Goal: Task Accomplishment & Management: Manage account settings

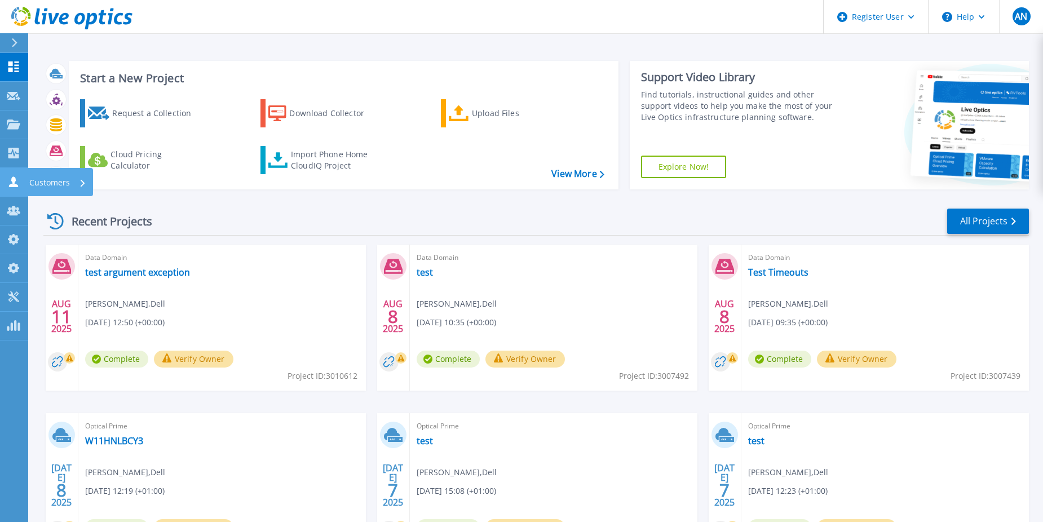
click at [15, 179] on icon at bounding box center [13, 181] width 9 height 11
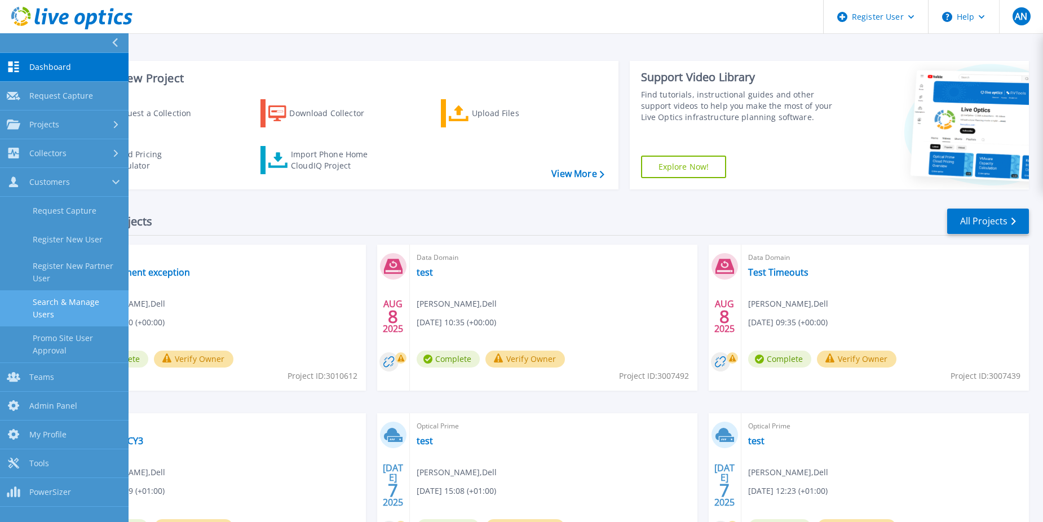
click at [69, 303] on link "Search & Manage Users" at bounding box center [64, 308] width 128 height 36
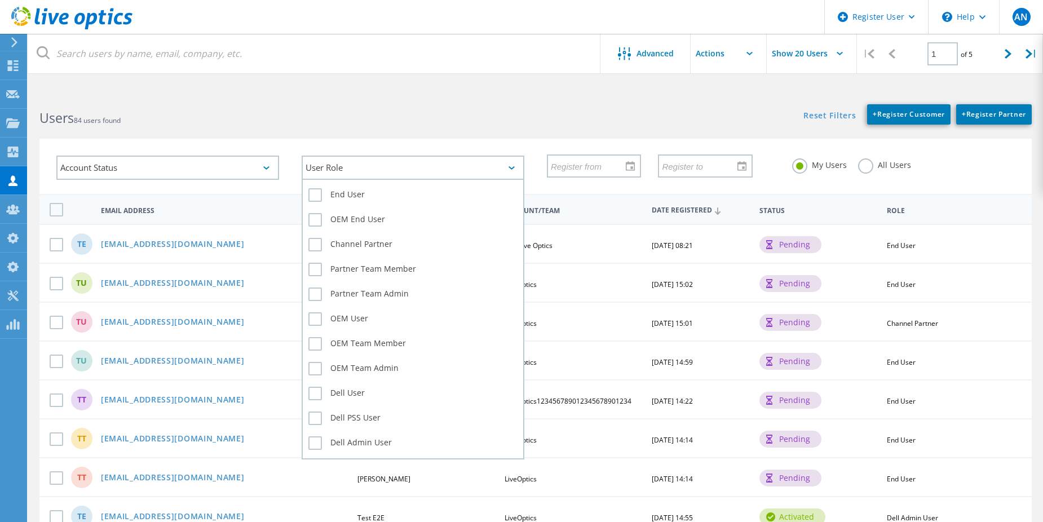
click at [324, 169] on div "User Role" at bounding box center [412, 168] width 223 height 24
click at [344, 187] on div "End User" at bounding box center [412, 197] width 209 height 25
click at [339, 197] on label "End User" at bounding box center [412, 195] width 209 height 14
click at [0, 0] on input "End User" at bounding box center [0, 0] width 0 height 0
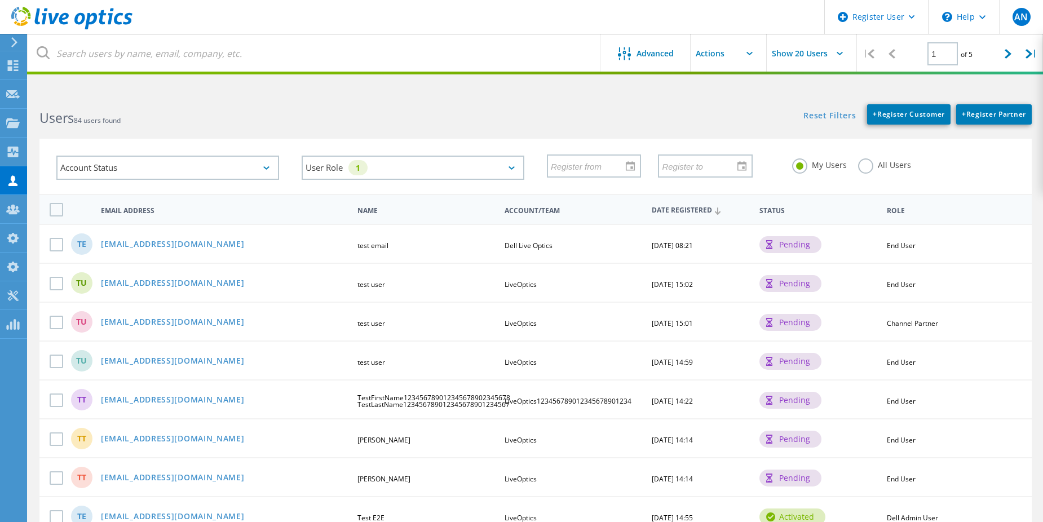
click at [286, 86] on html "Register User \n Help Explore Helpful Articles Contact Support AN Dell Admin Us…" at bounding box center [521, 523] width 1043 height 1046
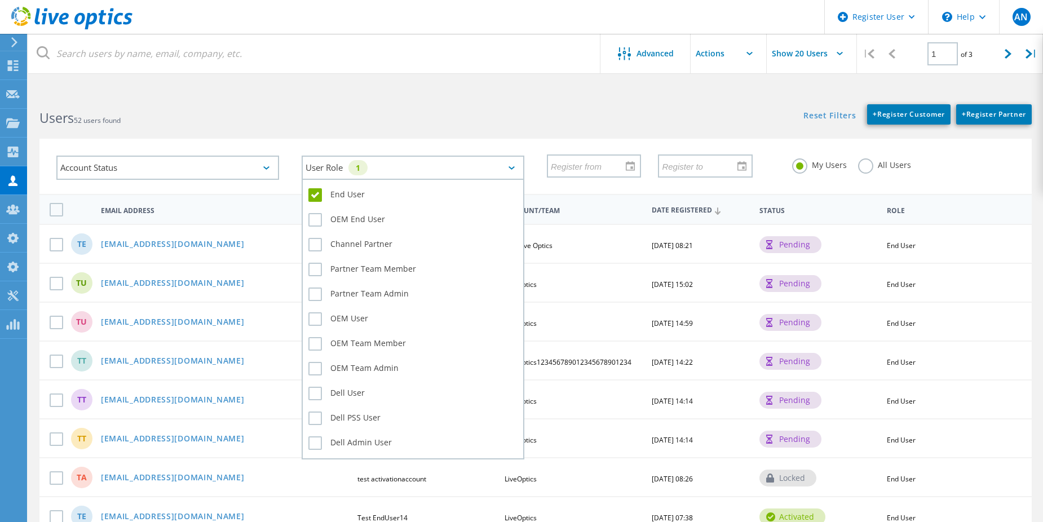
click at [348, 162] on div "User Role 1" at bounding box center [412, 168] width 223 height 24
click at [330, 313] on label "OEM User" at bounding box center [412, 319] width 209 height 14
click at [0, 0] on input "OEM User" at bounding box center [0, 0] width 0 height 0
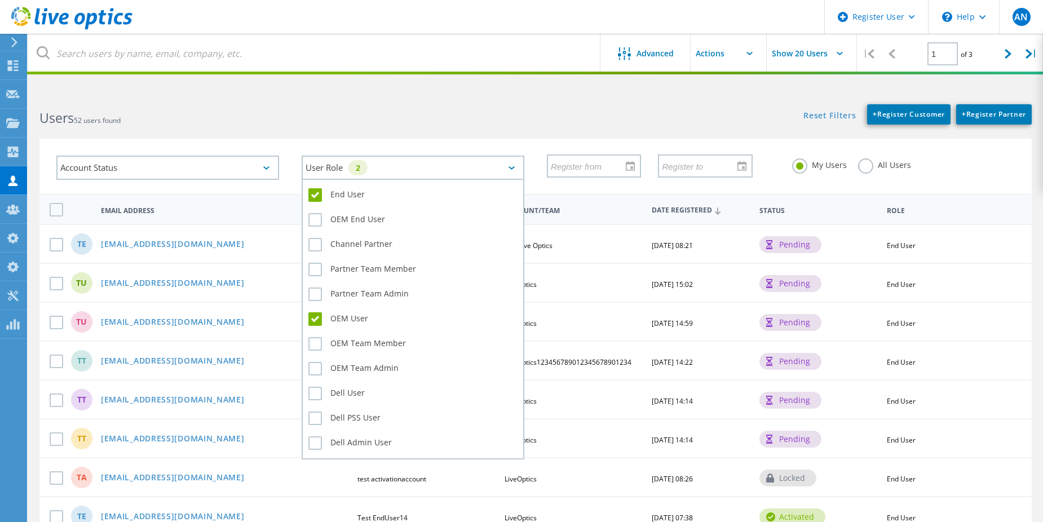
click at [328, 192] on label "End User" at bounding box center [412, 195] width 209 height 14
click at [0, 0] on input "End User" at bounding box center [0, 0] width 0 height 0
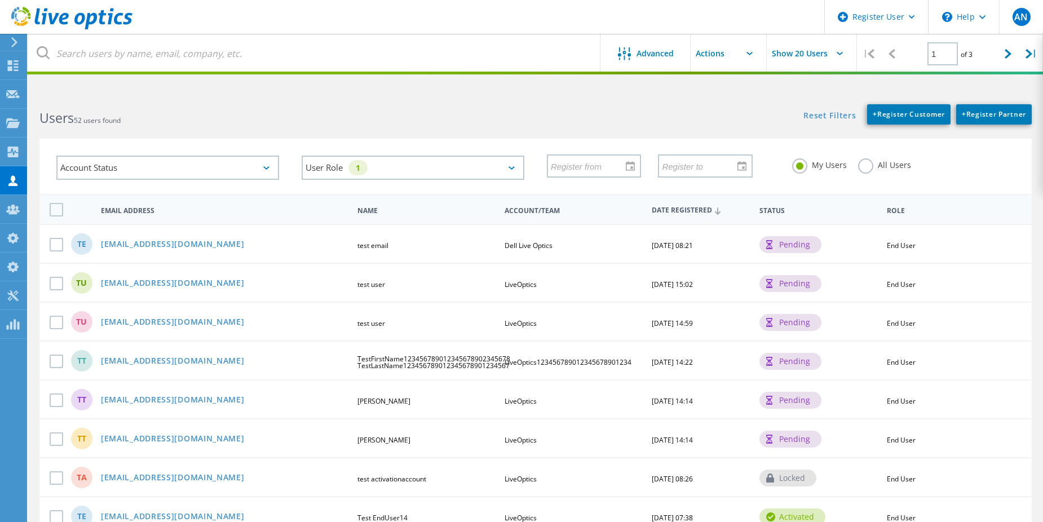
click at [323, 128] on div "Account Status Activated Pending Activation Pending Password Reset Activated No…" at bounding box center [535, 159] width 1014 height 69
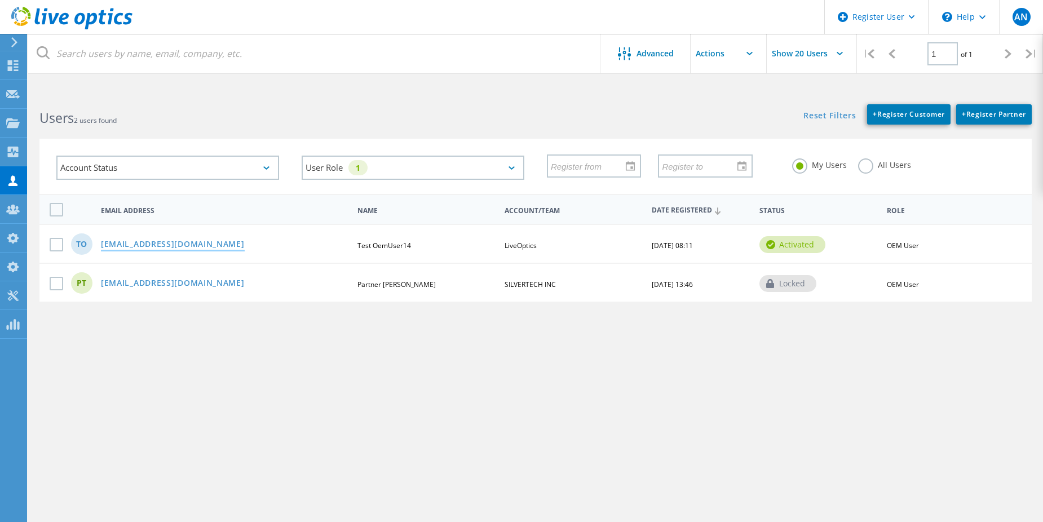
drag, startPoint x: 291, startPoint y: 247, endPoint x: 104, endPoint y: 248, distance: 187.7
click at [104, 248] on div "[EMAIL_ADDRESS][DOMAIN_NAME]" at bounding box center [224, 245] width 258 height 10
copy link "[EMAIL_ADDRESS][DOMAIN_NAME]"
click at [1009, 18] on div "AN" at bounding box center [1021, 17] width 44 height 34
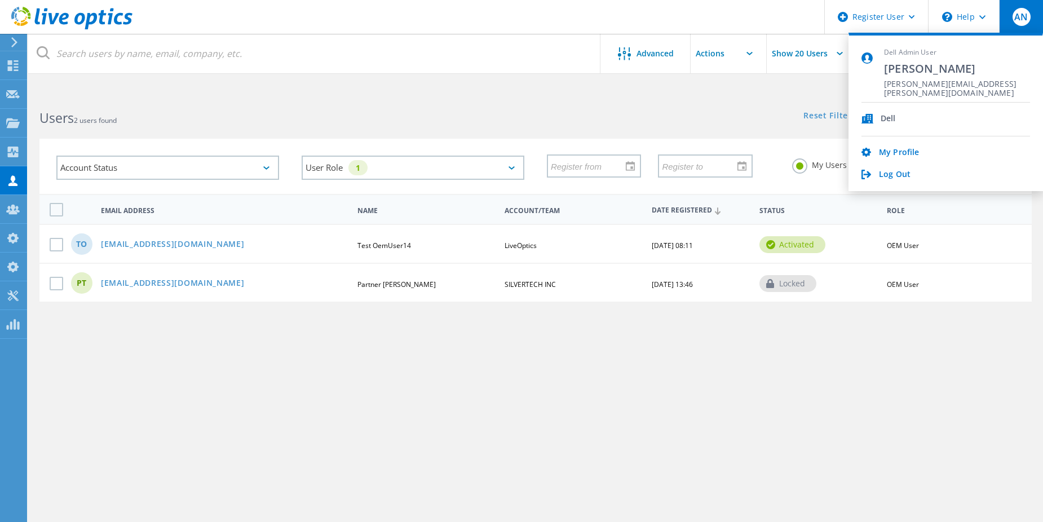
click at [1019, 20] on span "AN" at bounding box center [1021, 16] width 14 height 9
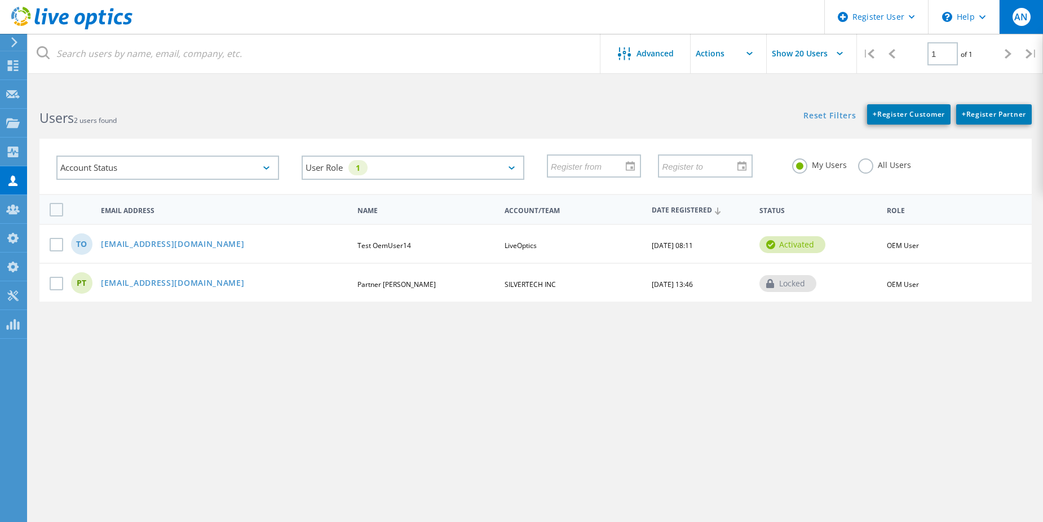
click at [1018, 5] on div "AN" at bounding box center [1021, 17] width 44 height 34
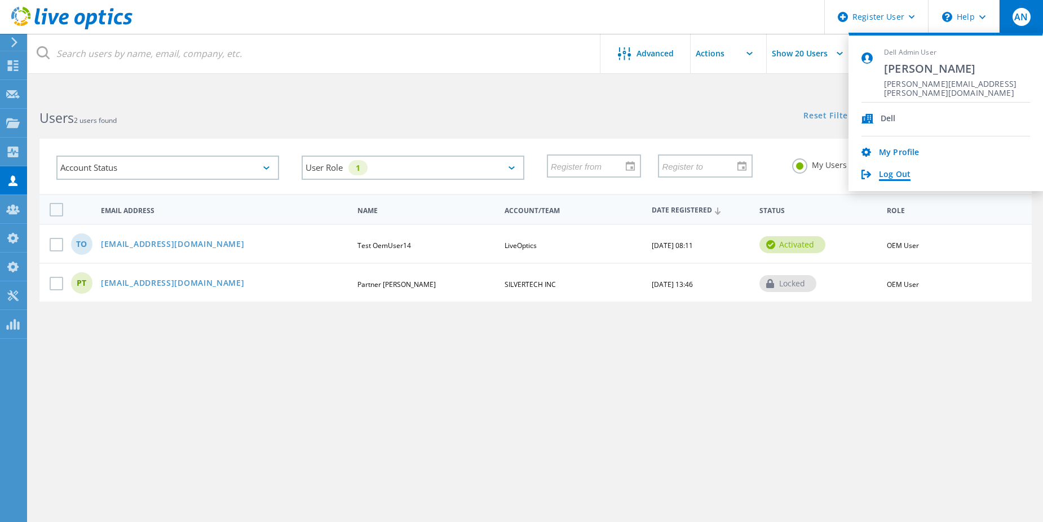
click at [889, 177] on link "Log Out" at bounding box center [895, 175] width 32 height 11
